Goal: Use online tool/utility: Utilize a website feature to perform a specific function

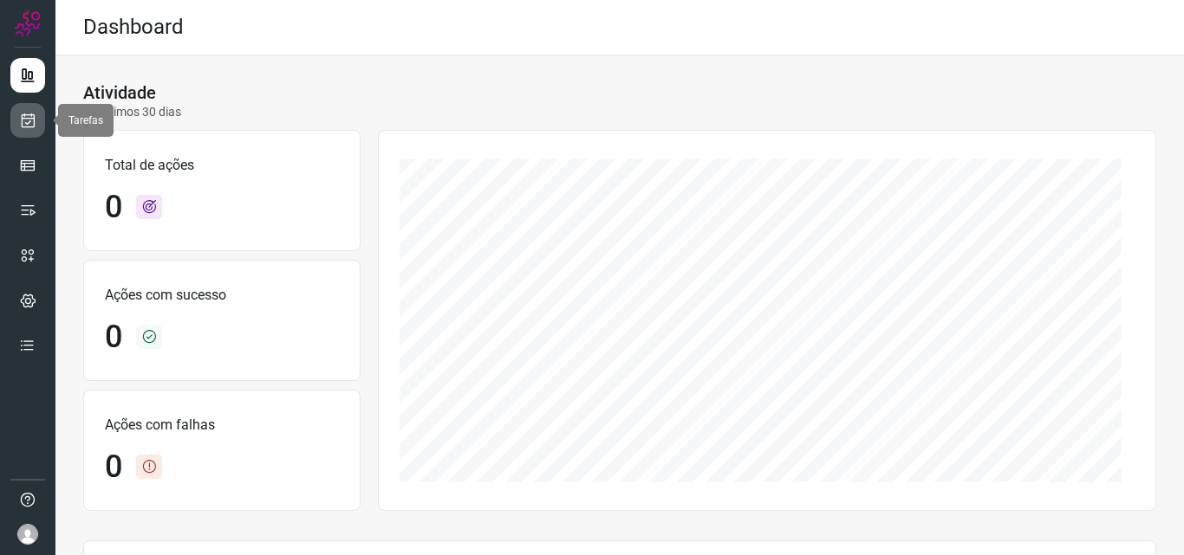
click at [27, 129] on link at bounding box center [27, 120] width 35 height 35
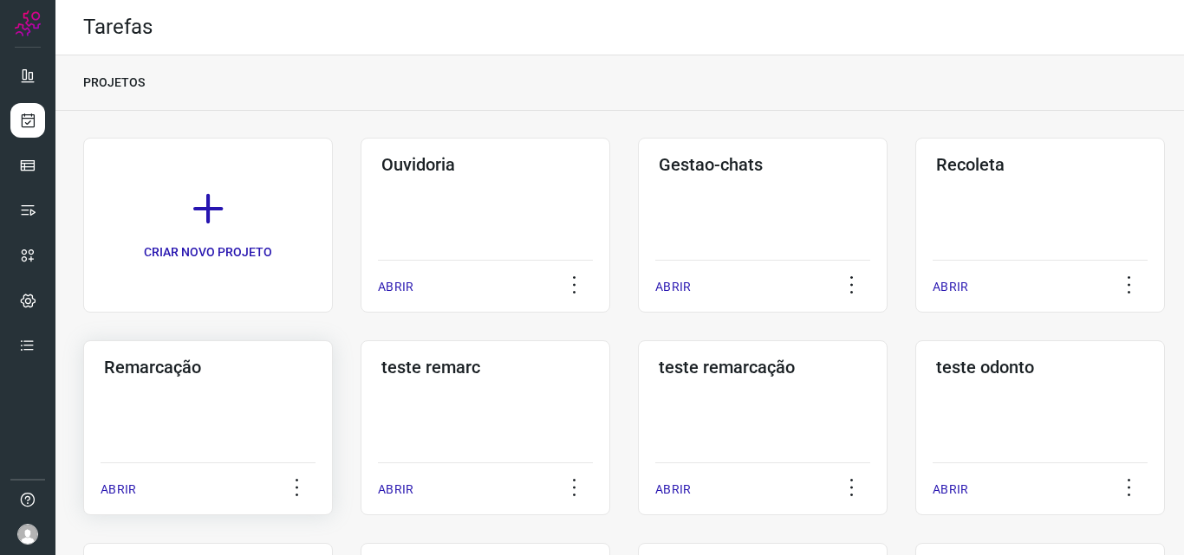
click at [136, 398] on div "Remarcação ABRIR" at bounding box center [208, 428] width 250 height 175
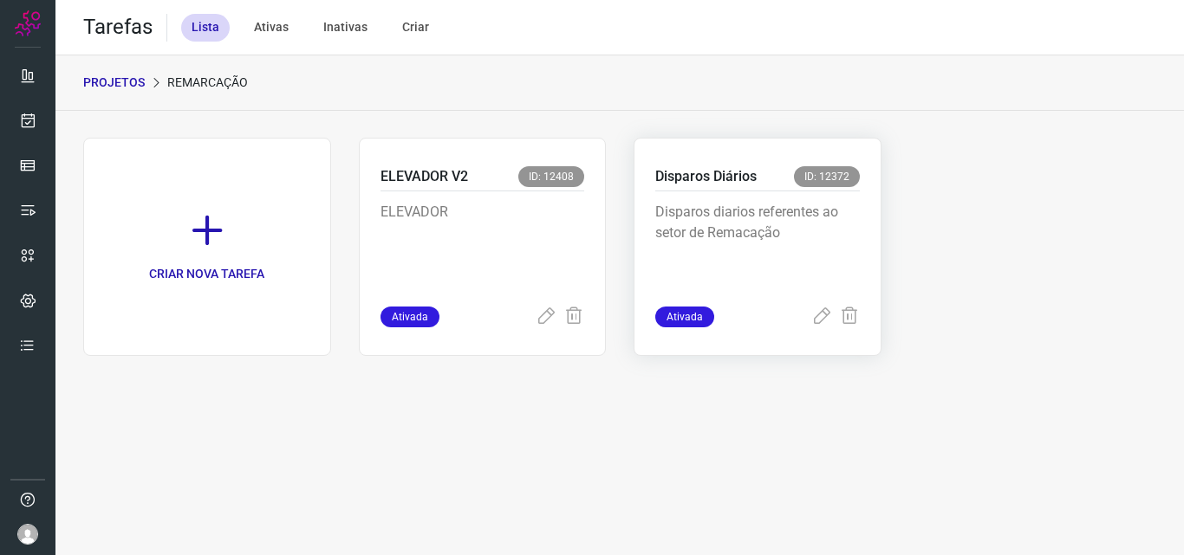
click at [831, 231] on p "Disparos diarios referentes ao setor de Remacação" at bounding box center [757, 245] width 204 height 87
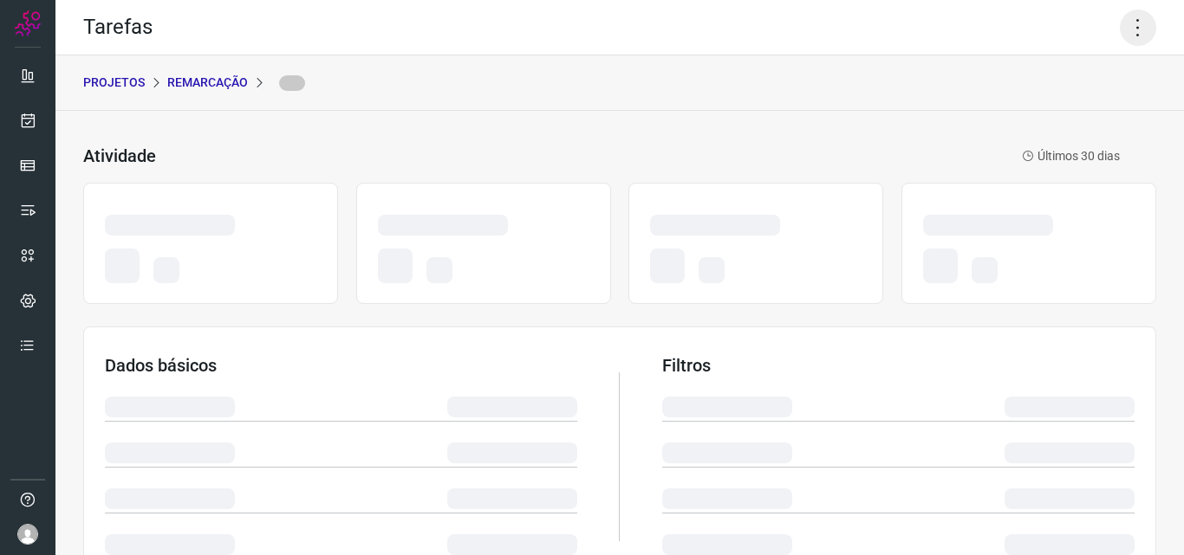
click at [1122, 32] on icon at bounding box center [1137, 28] width 36 height 36
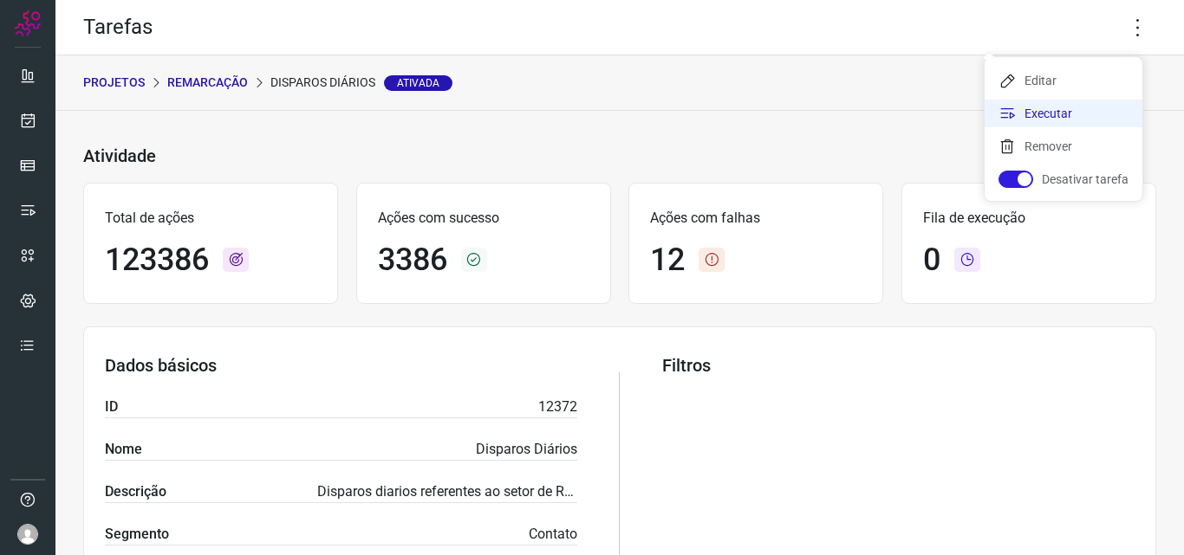
click at [1064, 117] on li "Executar" at bounding box center [1063, 114] width 158 height 28
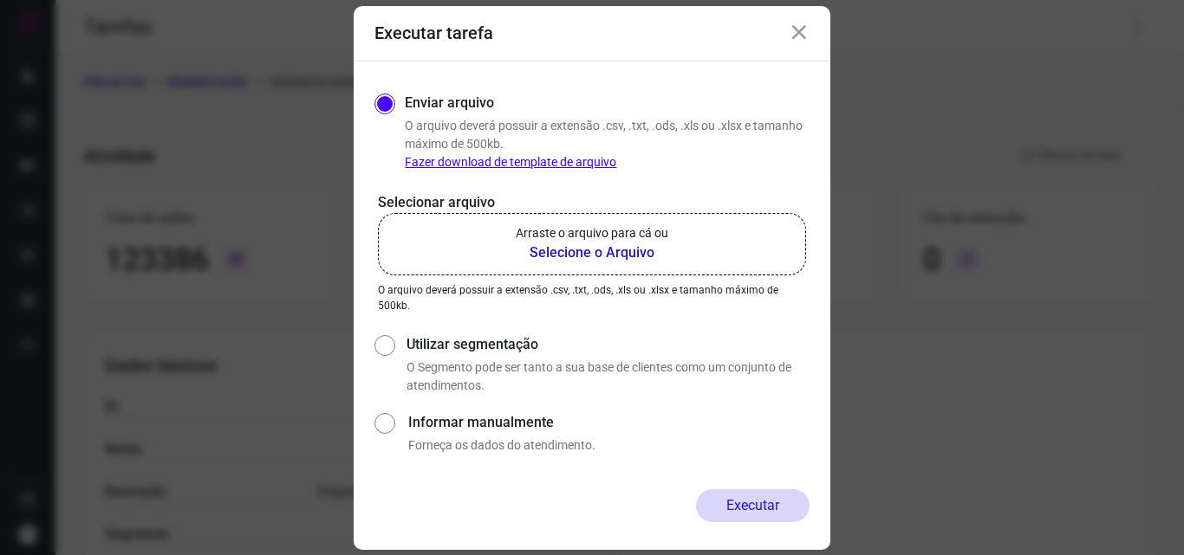
click at [594, 235] on p "Arraste o arquivo para cá ou" at bounding box center [592, 233] width 153 height 18
click at [0, 0] on input "Arraste o arquivo para cá ou Selecione o Arquivo" at bounding box center [0, 0] width 0 height 0
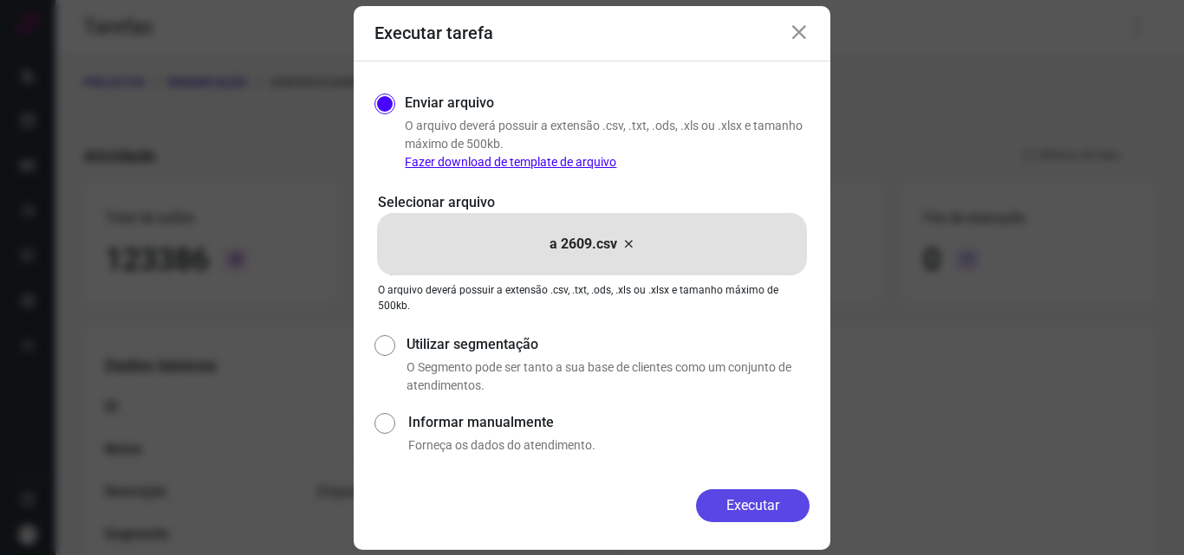
click at [769, 499] on button "Executar" at bounding box center [753, 506] width 114 height 33
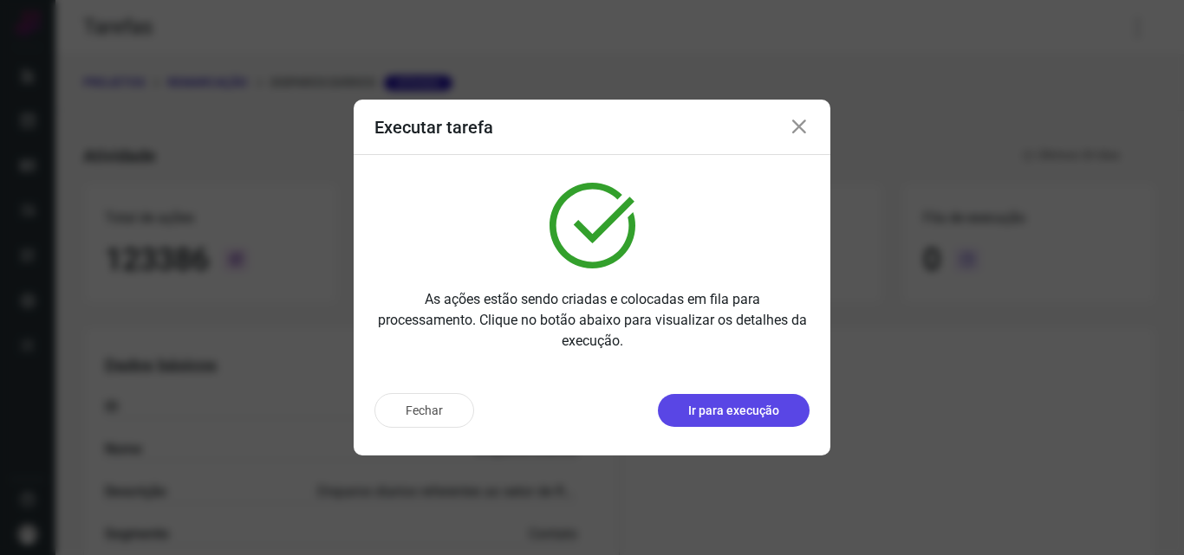
click at [764, 413] on p "Ir para execução" at bounding box center [733, 411] width 91 height 18
